Goal: Find specific page/section: Find specific page/section

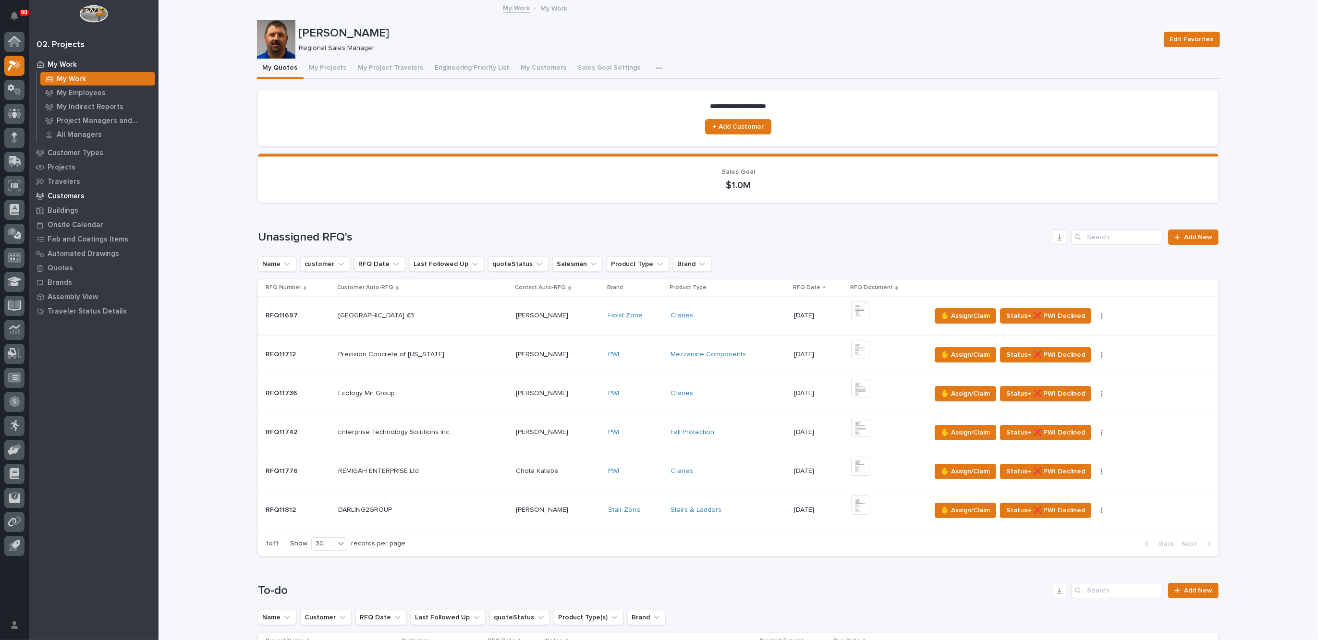
click at [68, 192] on p "Customers" at bounding box center [66, 196] width 37 height 9
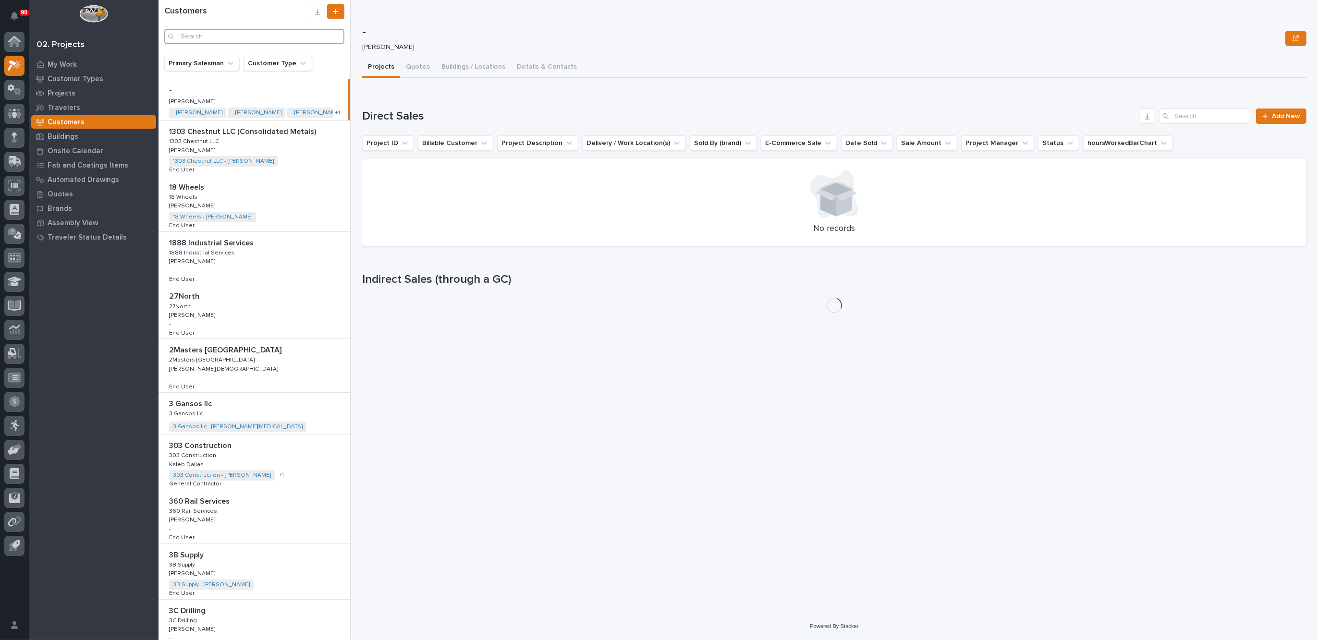
click at [215, 37] on input "Search" at bounding box center [254, 36] width 180 height 15
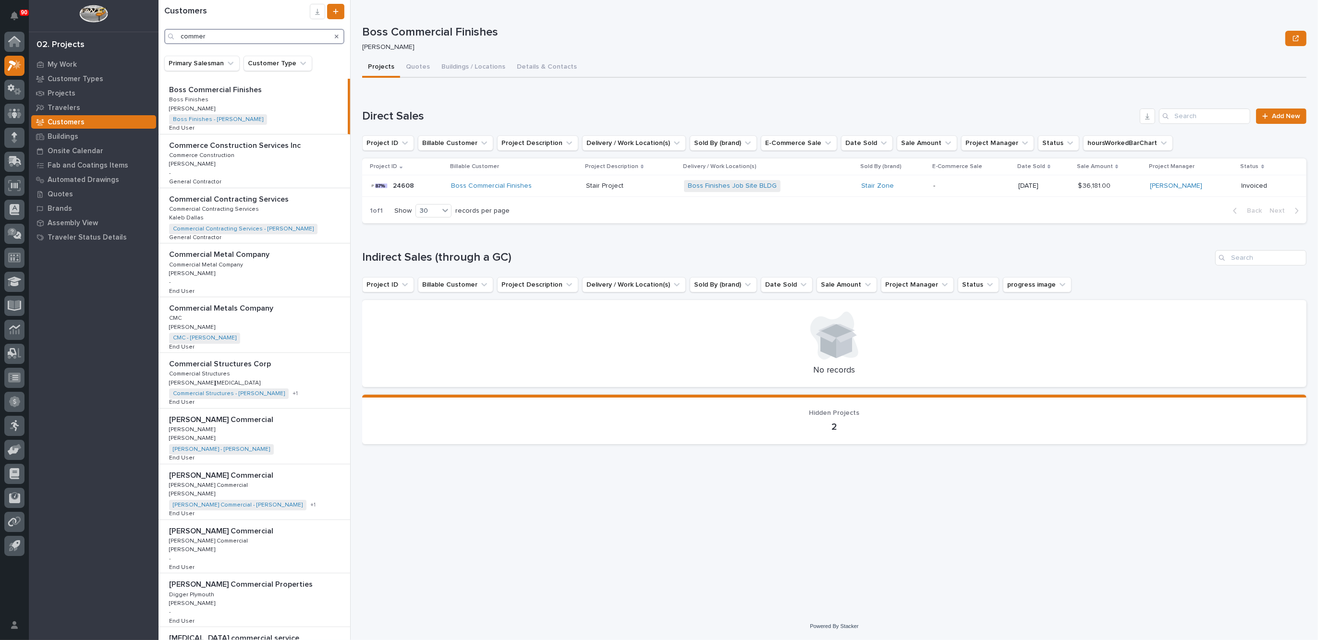
type input "commer"
click at [241, 373] on div "Commercial Structures Corp Commercial Structures Corp Commercial Structures Com…" at bounding box center [255, 380] width 192 height 55
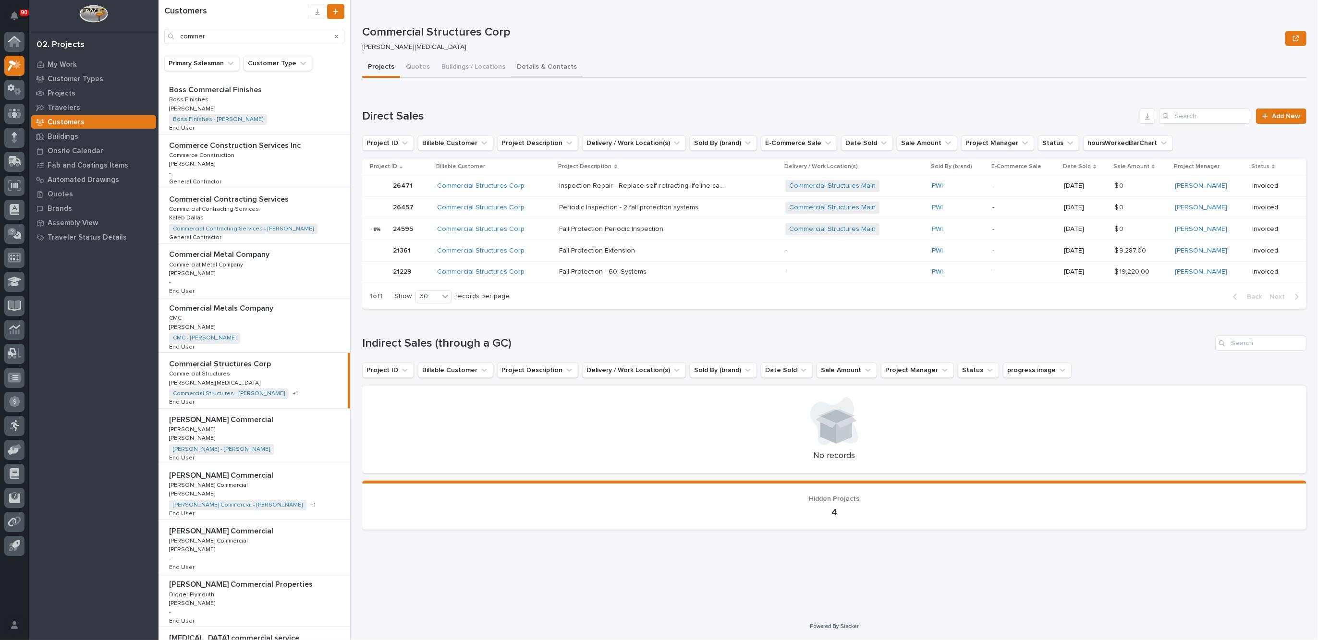
click at [548, 65] on button "Details & Contacts" at bounding box center [547, 68] width 72 height 20
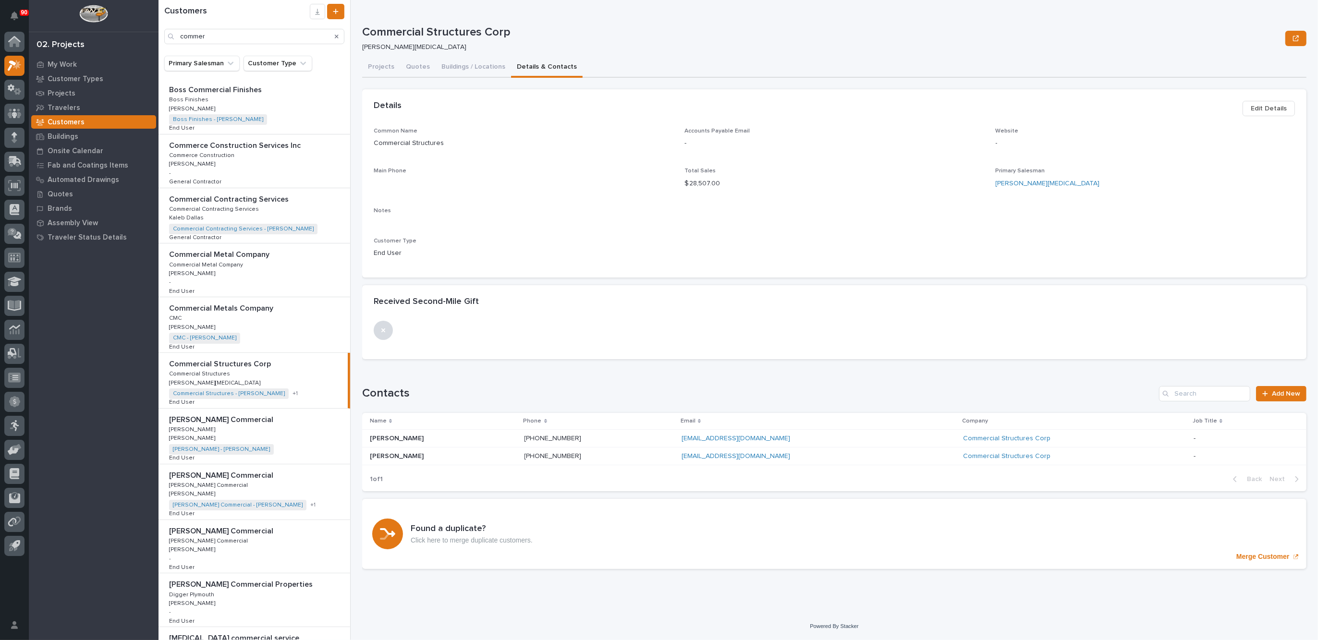
click at [337, 37] on icon "Search" at bounding box center [337, 37] width 4 height 6
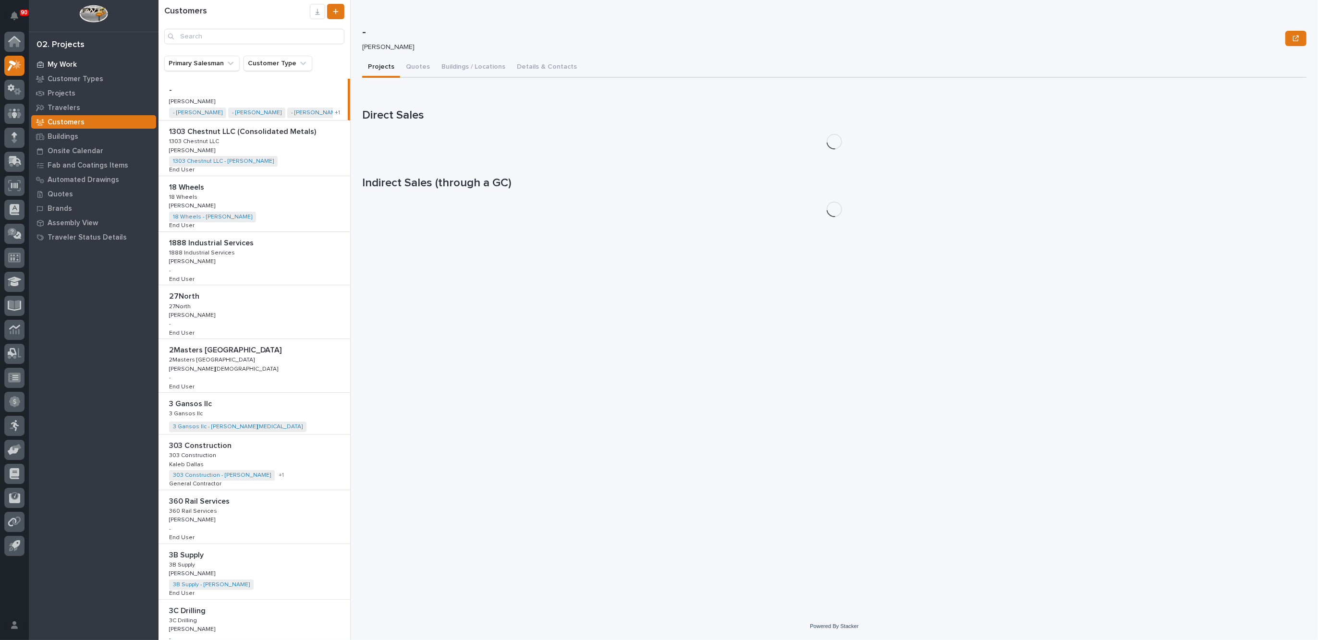
click at [61, 61] on p "My Work" at bounding box center [62, 65] width 29 height 9
